Goal: Task Accomplishment & Management: Use online tool/utility

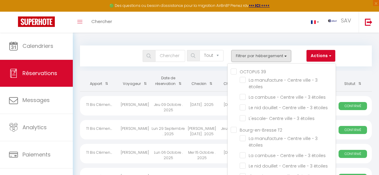
select select "not_cancelled"
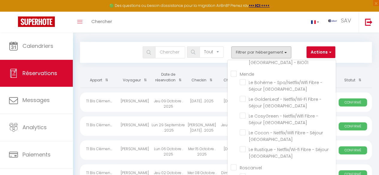
scroll to position [12602, 0]
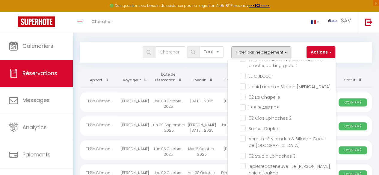
checkbox input "false"
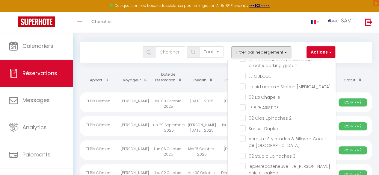
checkbox input "false"
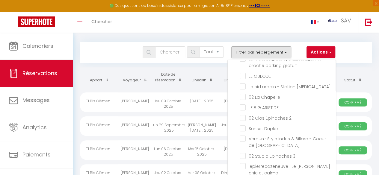
checkbox input "false"
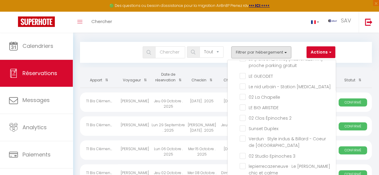
checkbox input "false"
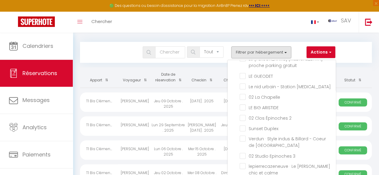
checkbox input "false"
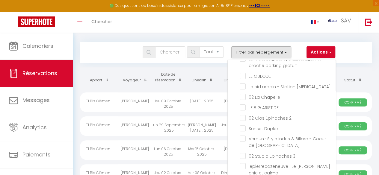
checkbox input "false"
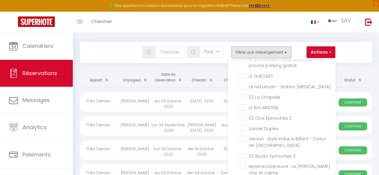
checkbox input "false"
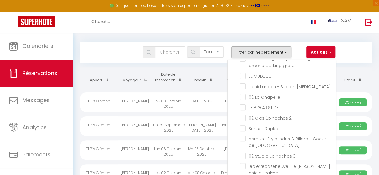
checkbox input "false"
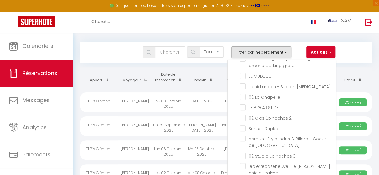
checkbox input "false"
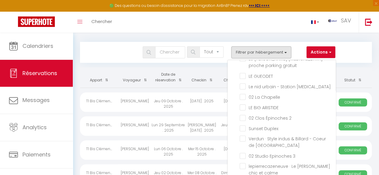
checkbox input "false"
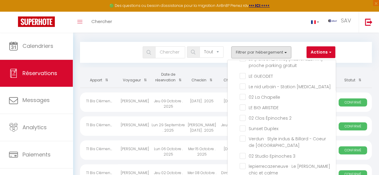
checkbox input "false"
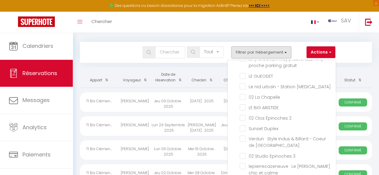
checkbox input "false"
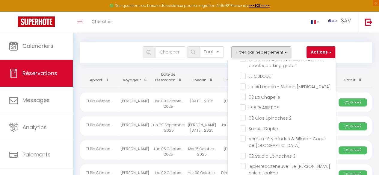
checkbox input "false"
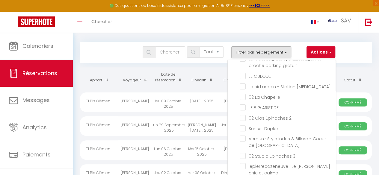
checkbox input "false"
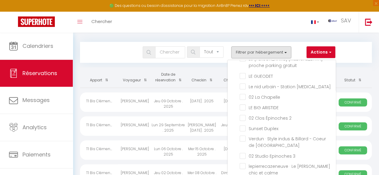
checkbox input "false"
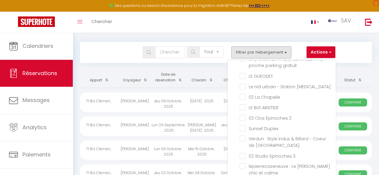
checkbox input "false"
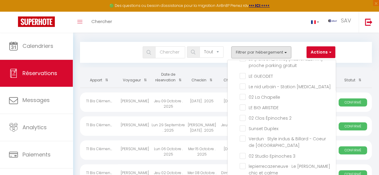
checkbox input "false"
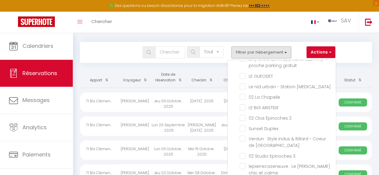
checkbox input "false"
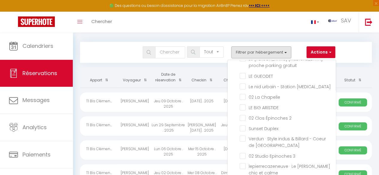
checkbox input "false"
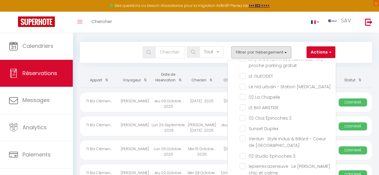
checkbox input "false"
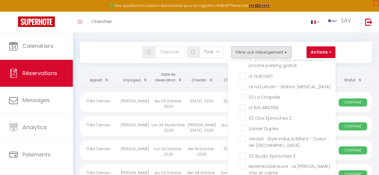
checkbox input "false"
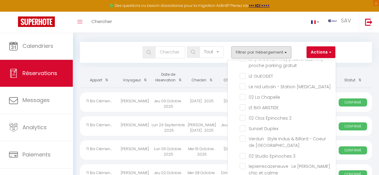
checkbox input "false"
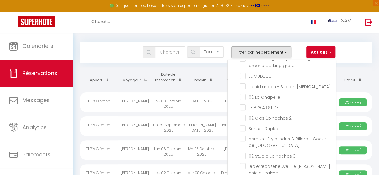
checkbox input "false"
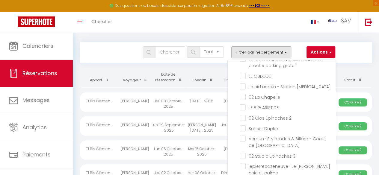
checkbox input "false"
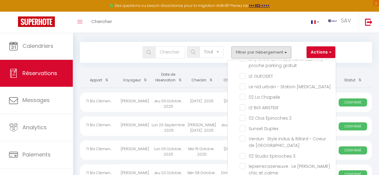
checkbox input "false"
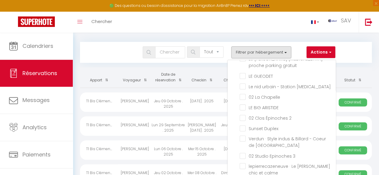
checkbox input "false"
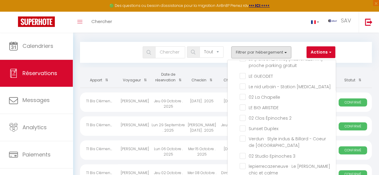
checkbox input "false"
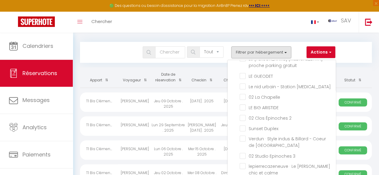
checkbox input "false"
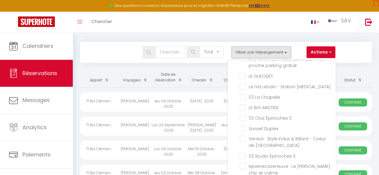
checkbox input "false"
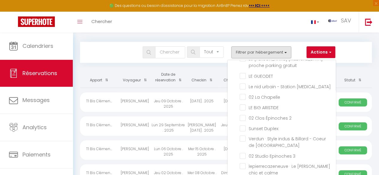
checkbox input "false"
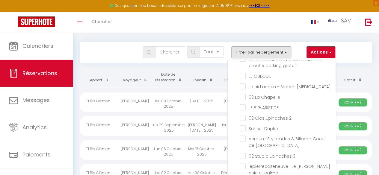
checkbox input "false"
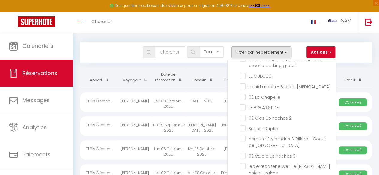
checkbox input "false"
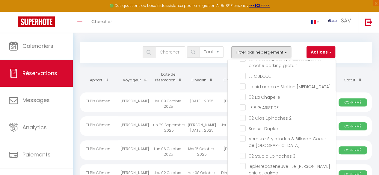
checkbox input "false"
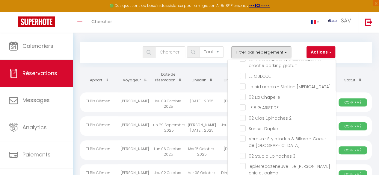
checkbox input "false"
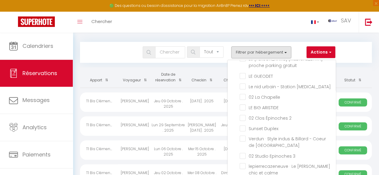
checkbox input "false"
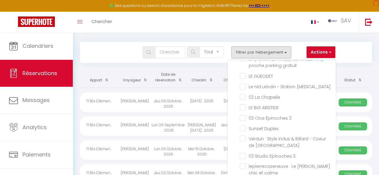
checkbox input "false"
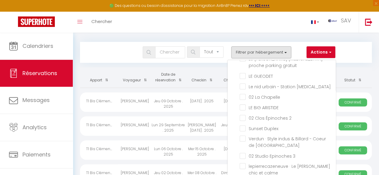
checkbox input "false"
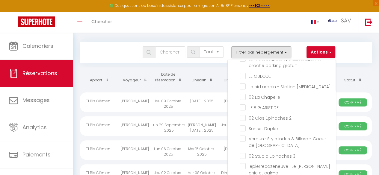
checkbox input "false"
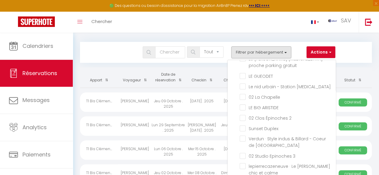
checkbox input "false"
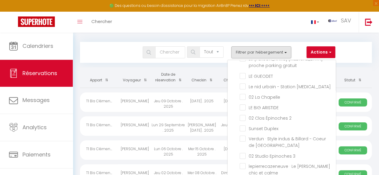
checkbox input "false"
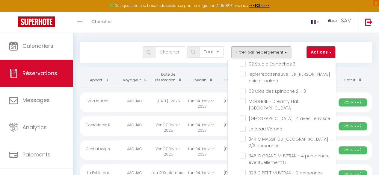
scroll to position [12695, 0]
click at [267, 50] on button "Filtrer par hébergement" at bounding box center [261, 52] width 60 height 12
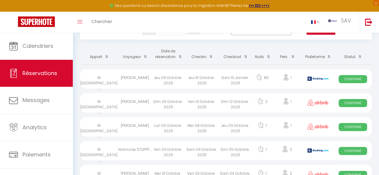
scroll to position [23, 0]
